Goal: Information Seeking & Learning: Check status

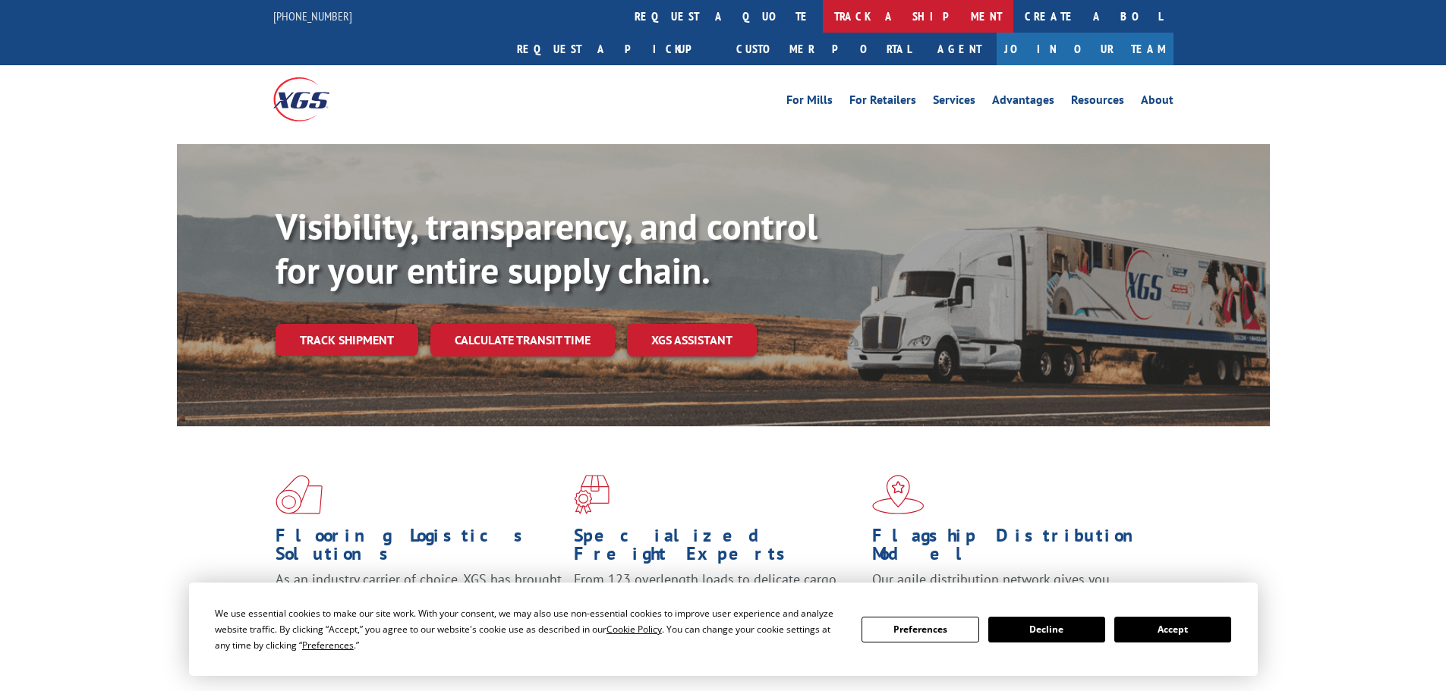
click at [823, 11] on link "track a shipment" at bounding box center [918, 16] width 191 height 33
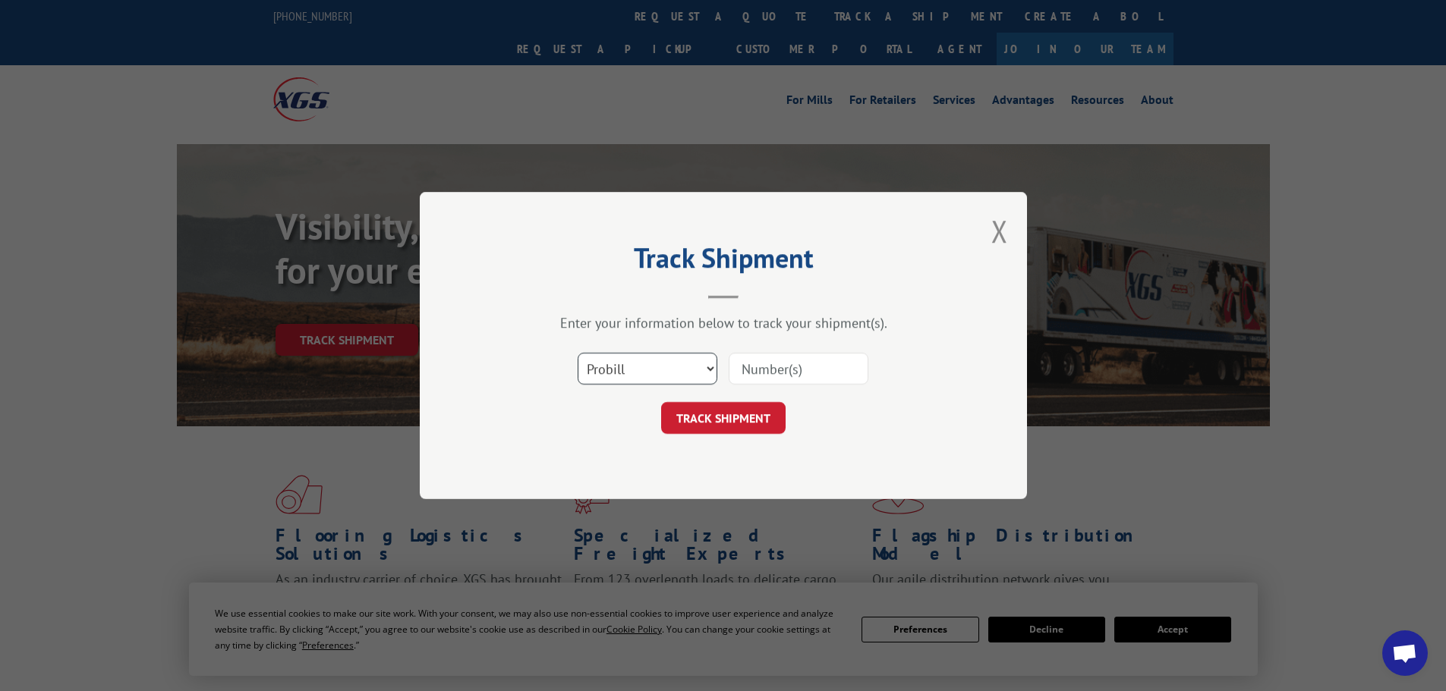
click at [641, 373] on select "Select category... Probill BOL PO" at bounding box center [648, 369] width 140 height 32
select select "bol"
click at [578, 353] on select "Select category... Probill BOL PO" at bounding box center [648, 369] width 140 height 32
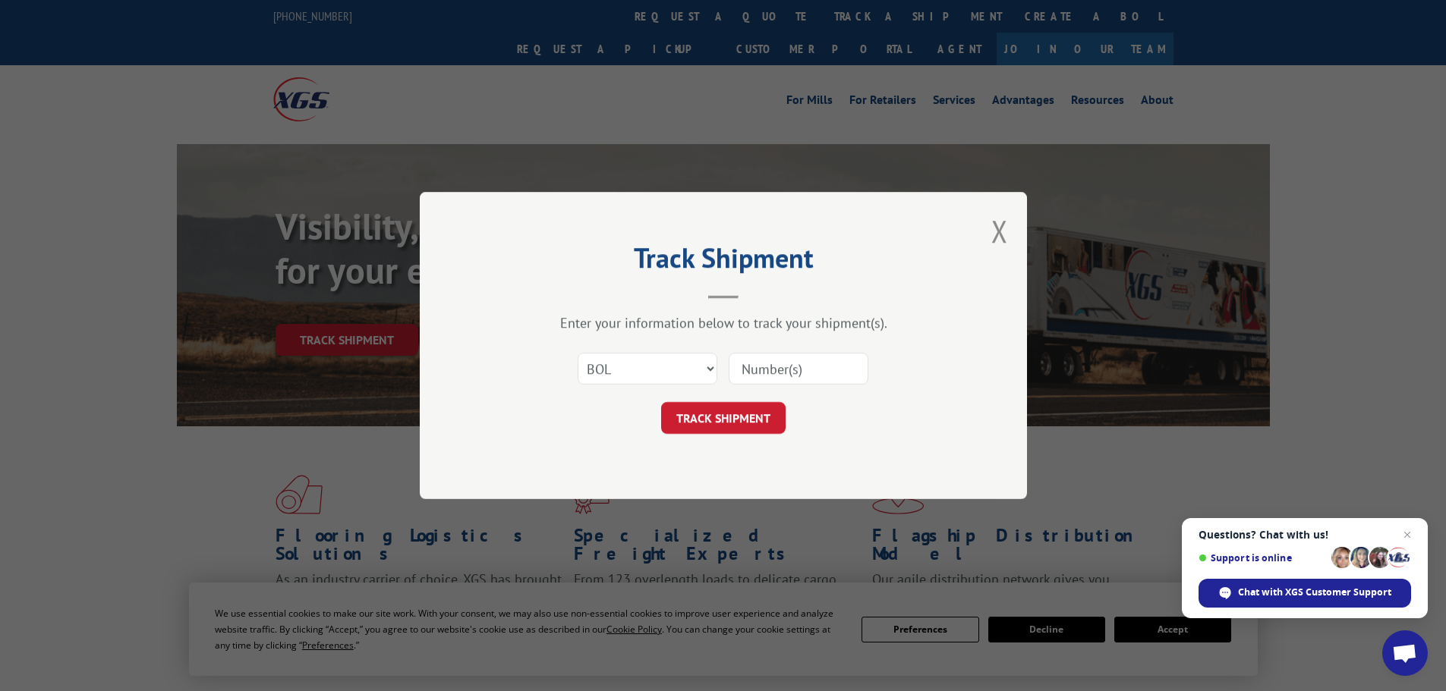
click at [744, 370] on input at bounding box center [799, 369] width 140 height 32
paste input "6045734"
type input "6045734"
click at [754, 421] on button "TRACK SHIPMENT" at bounding box center [723, 418] width 124 height 32
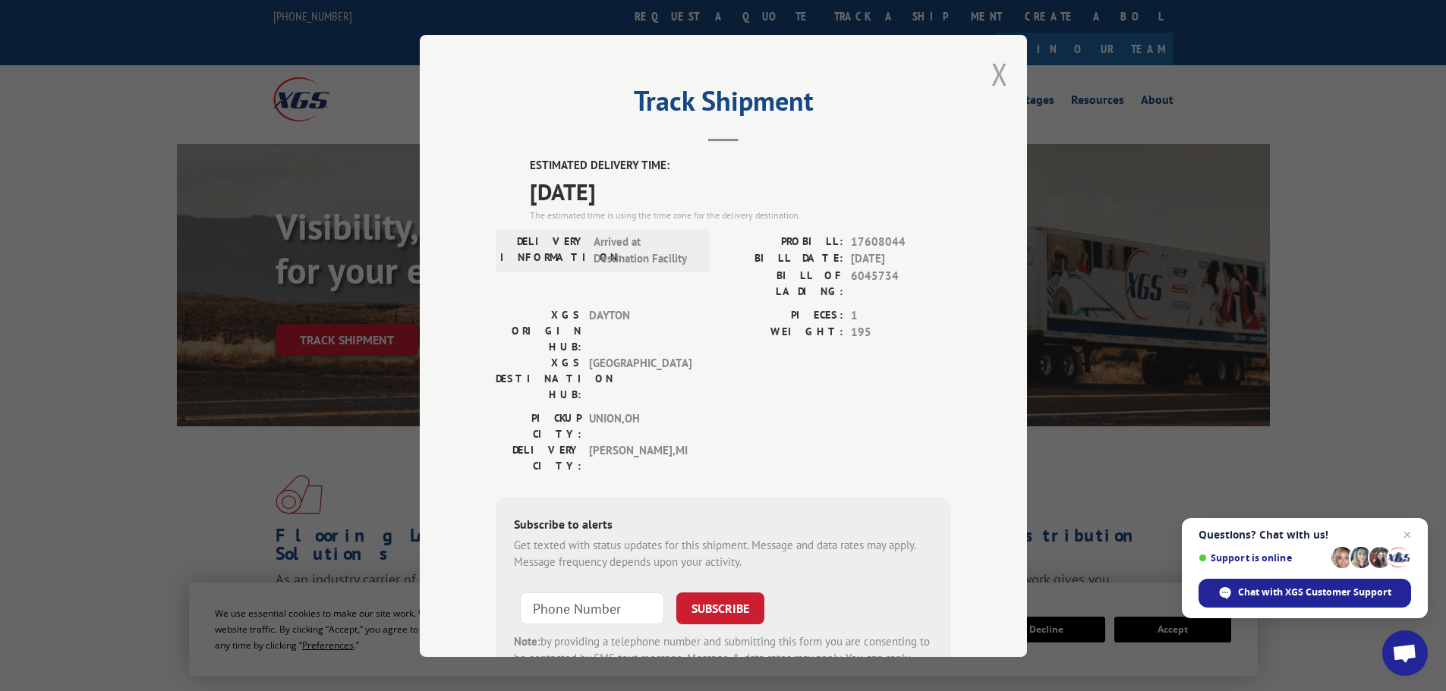
click at [997, 72] on button "Close modal" at bounding box center [999, 74] width 17 height 40
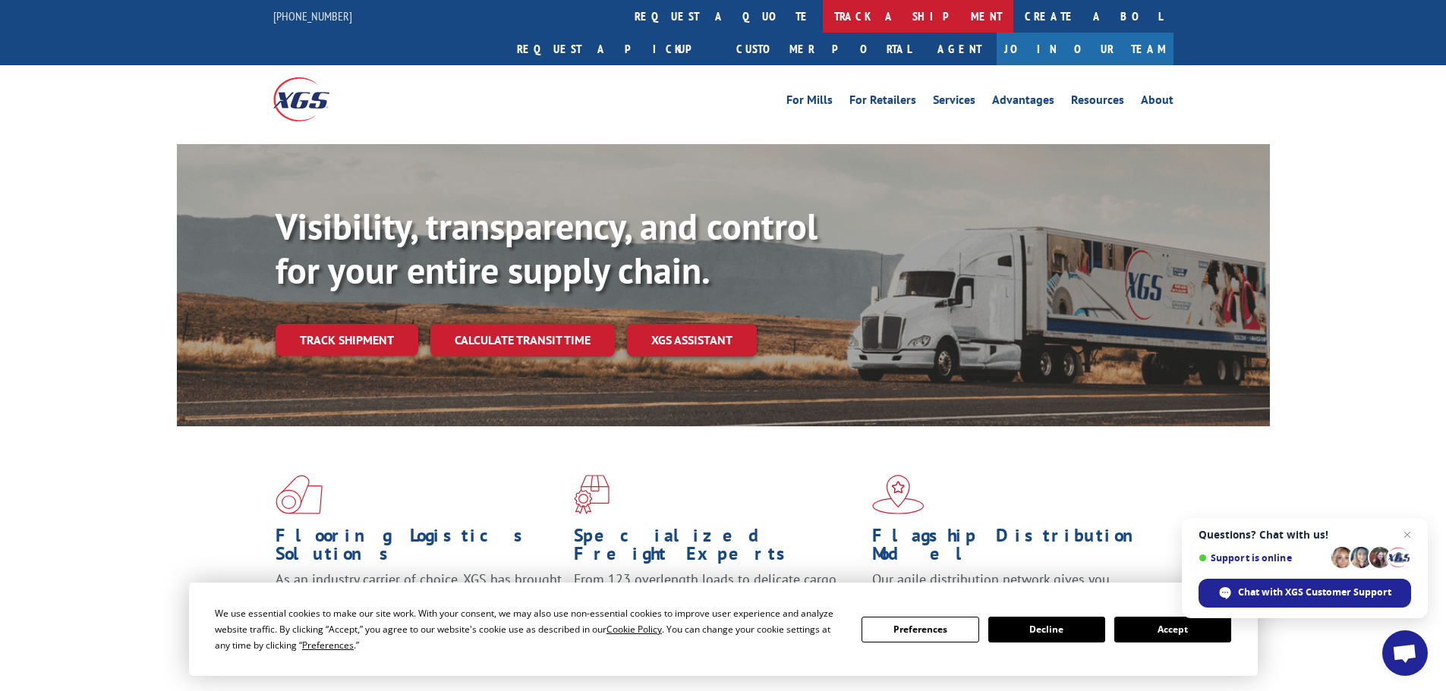
click at [823, 17] on link "track a shipment" at bounding box center [918, 16] width 191 height 33
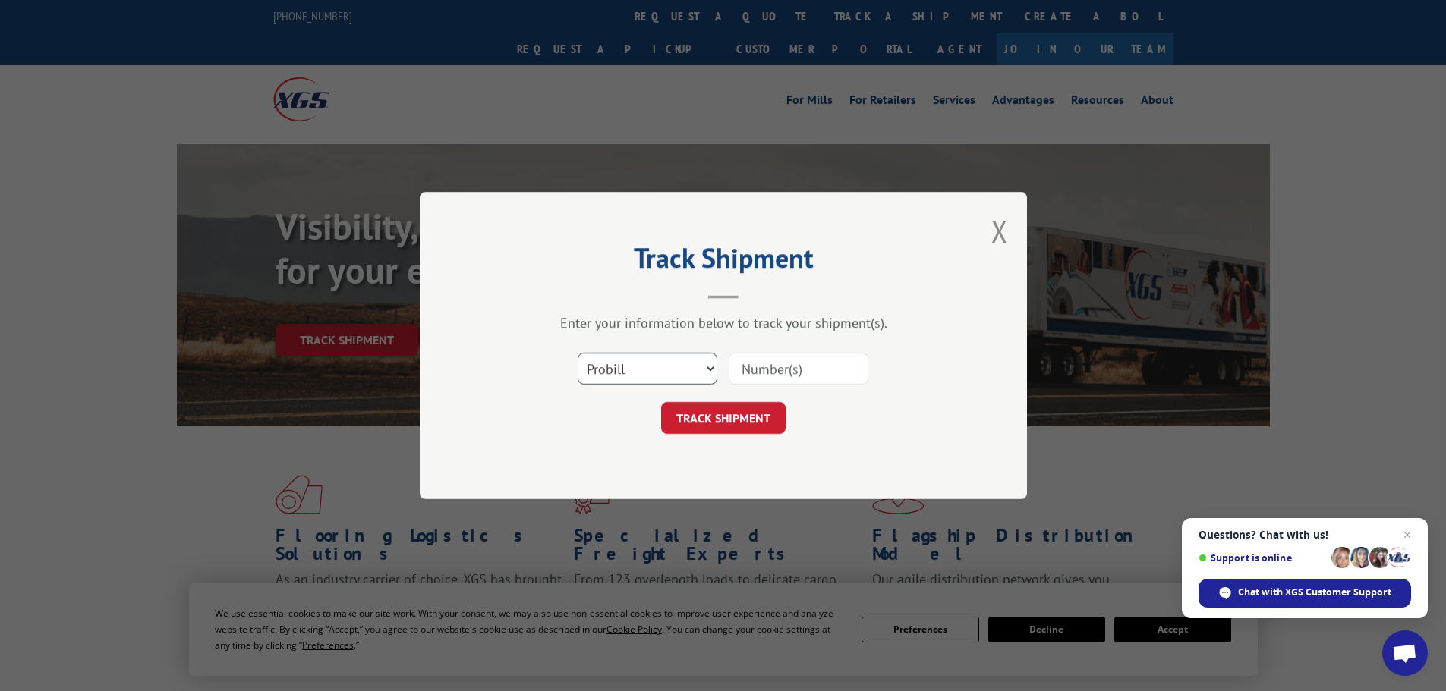
click at [643, 375] on select "Select category... Probill BOL PO" at bounding box center [648, 369] width 140 height 32
select select "bol"
click at [578, 353] on select "Select category... Probill BOL PO" at bounding box center [648, 369] width 140 height 32
click at [748, 359] on input at bounding box center [799, 369] width 140 height 32
paste input "6026289"
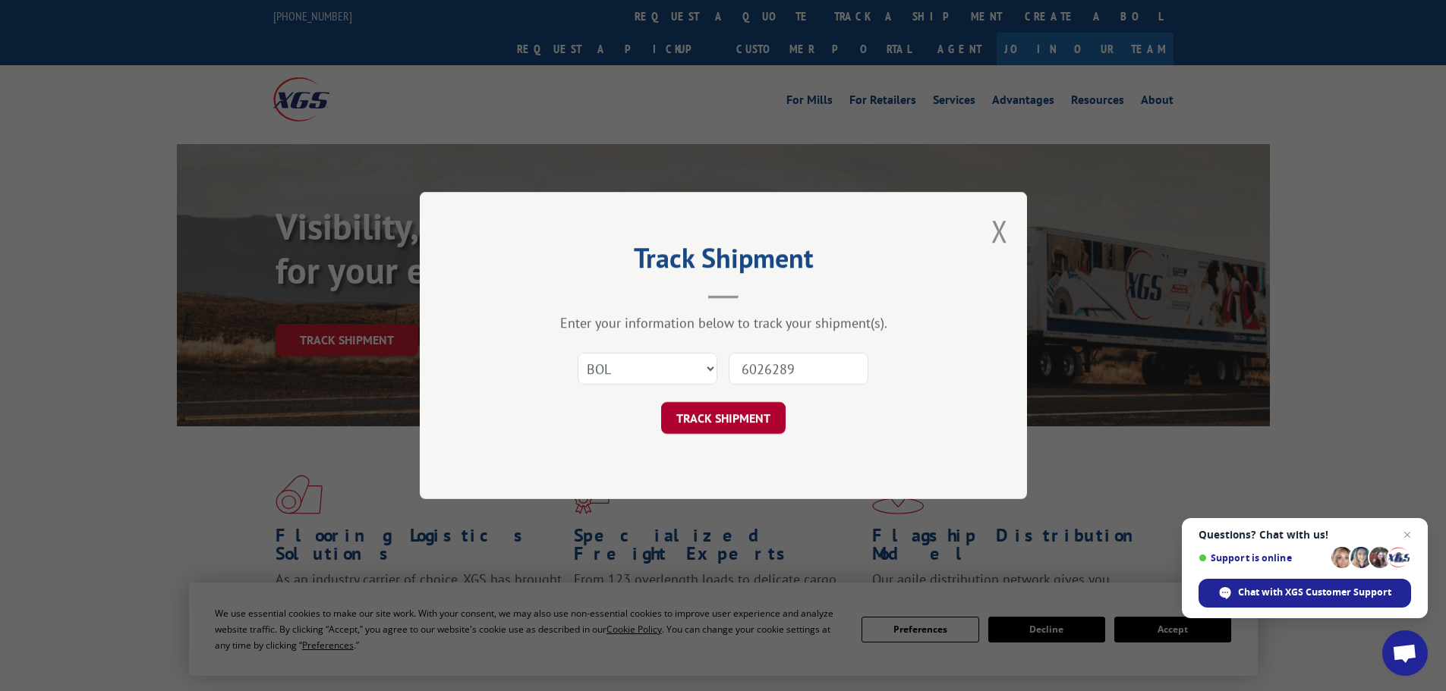
type input "6026289"
click at [742, 416] on button "TRACK SHIPMENT" at bounding box center [723, 418] width 124 height 32
